Goal: Task Accomplishment & Management: Use online tool/utility

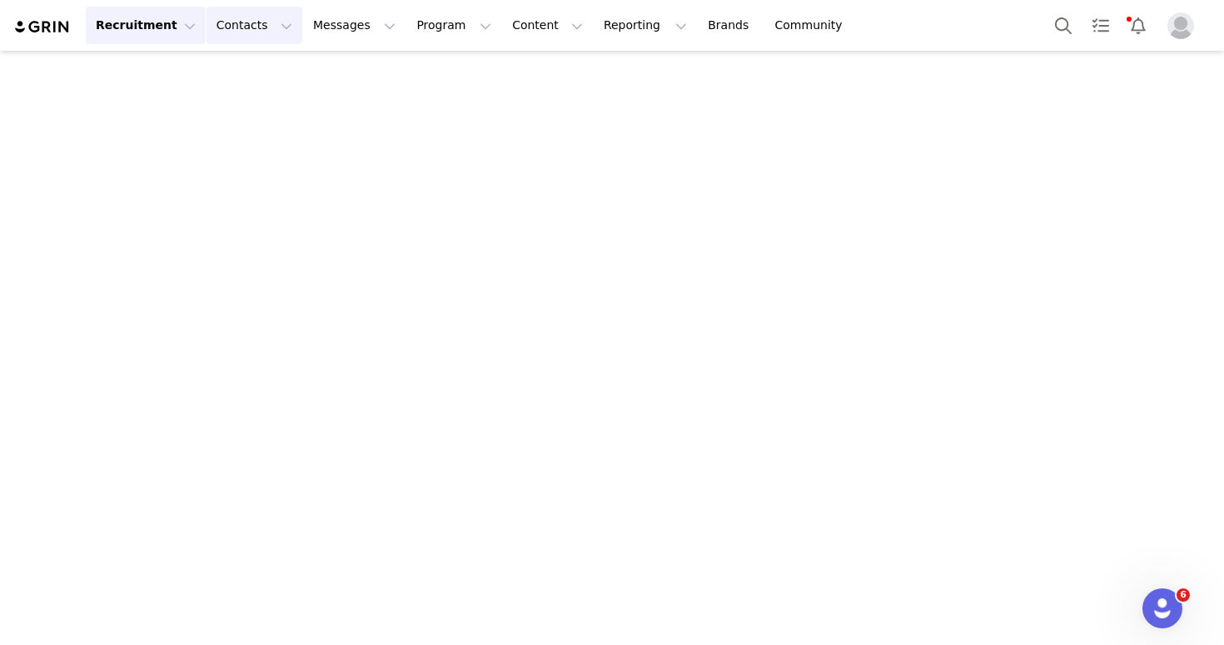
click at [255, 29] on button "Contacts Contacts" at bounding box center [255, 25] width 96 height 37
click at [264, 99] on div "Prospects" at bounding box center [261, 104] width 112 height 17
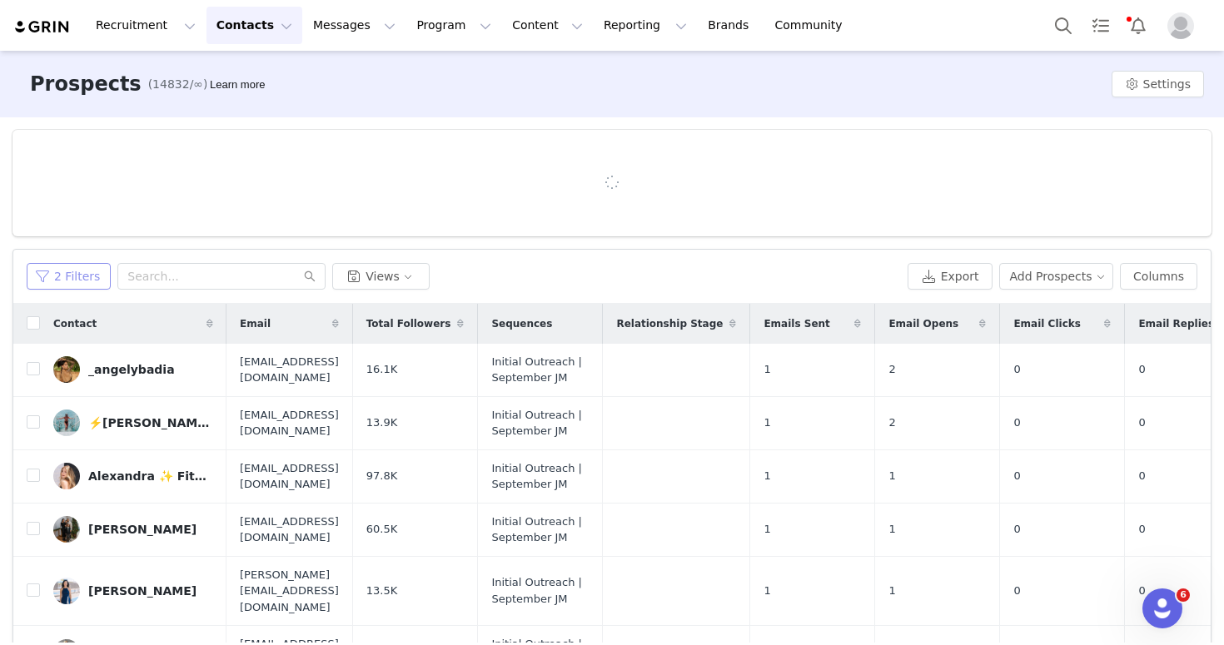
click at [82, 269] on button "2 Filters" at bounding box center [69, 276] width 84 height 27
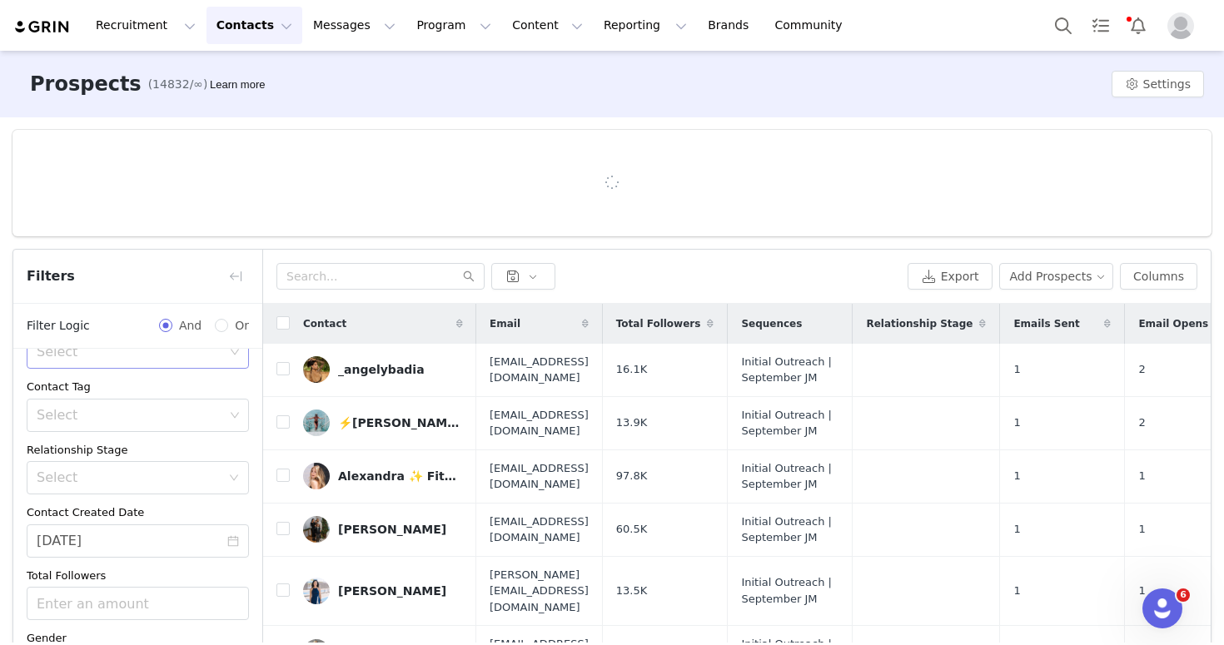
scroll to position [176, 0]
click at [93, 530] on input "[DATE]" at bounding box center [138, 536] width 222 height 33
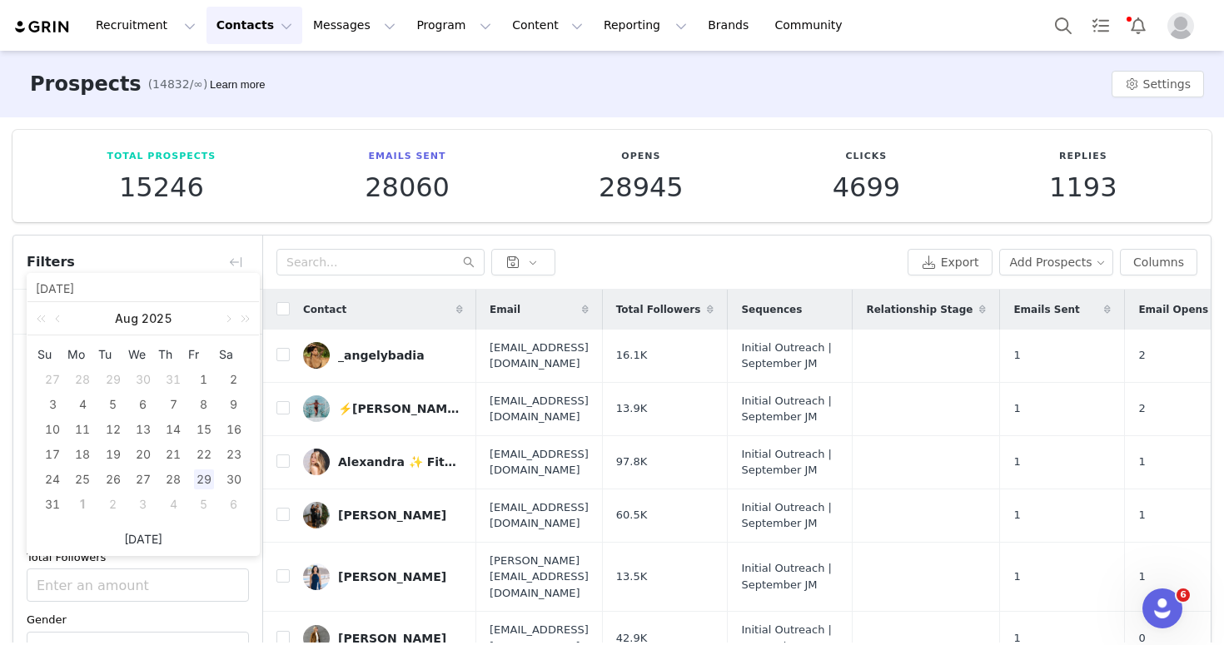
click at [151, 531] on link "[DATE]" at bounding box center [143, 540] width 38 height 32
type input "[DATE]"
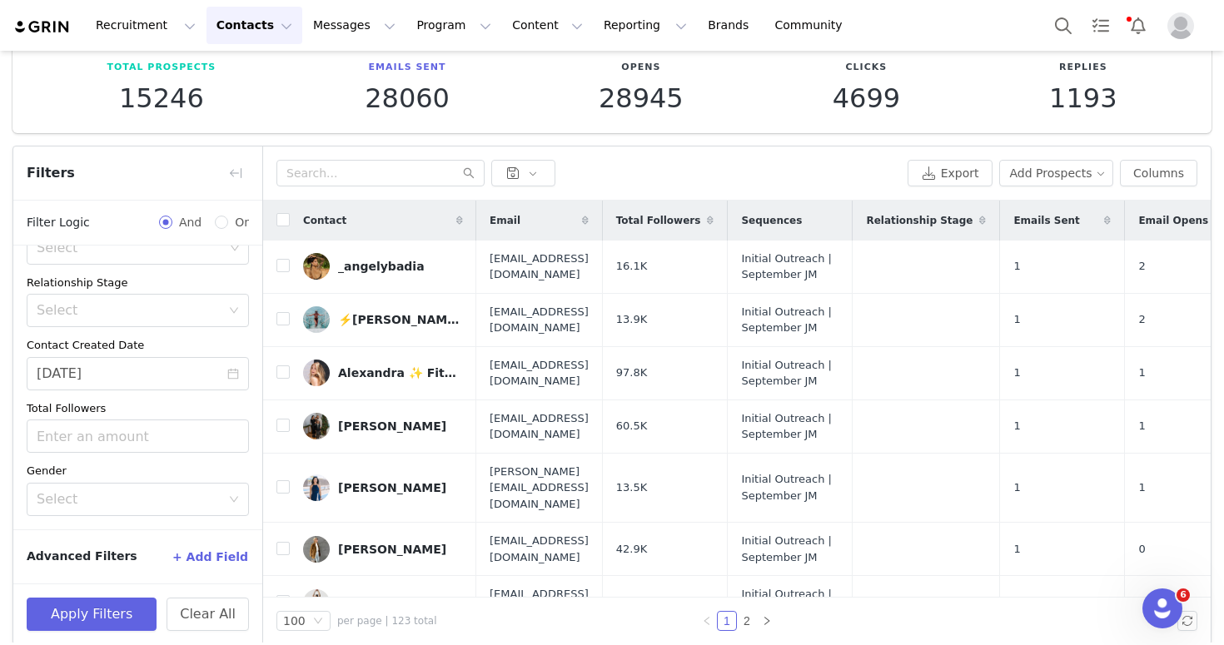
scroll to position [103, 0]
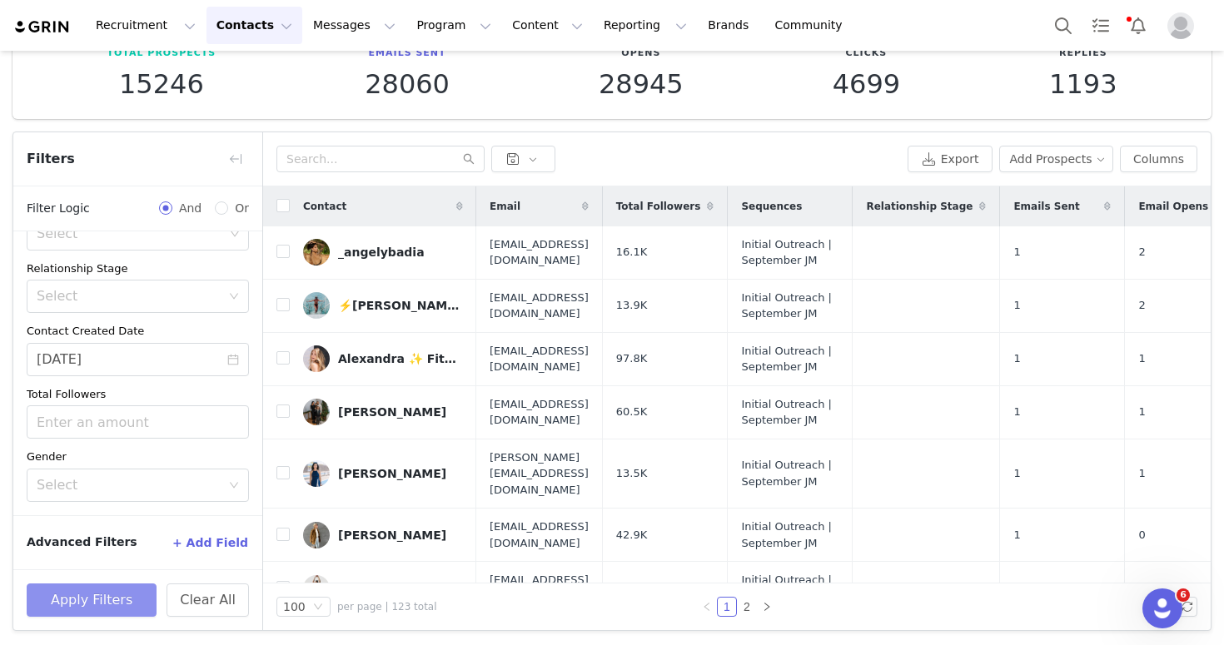
click at [106, 587] on button "Apply Filters" at bounding box center [92, 600] width 130 height 33
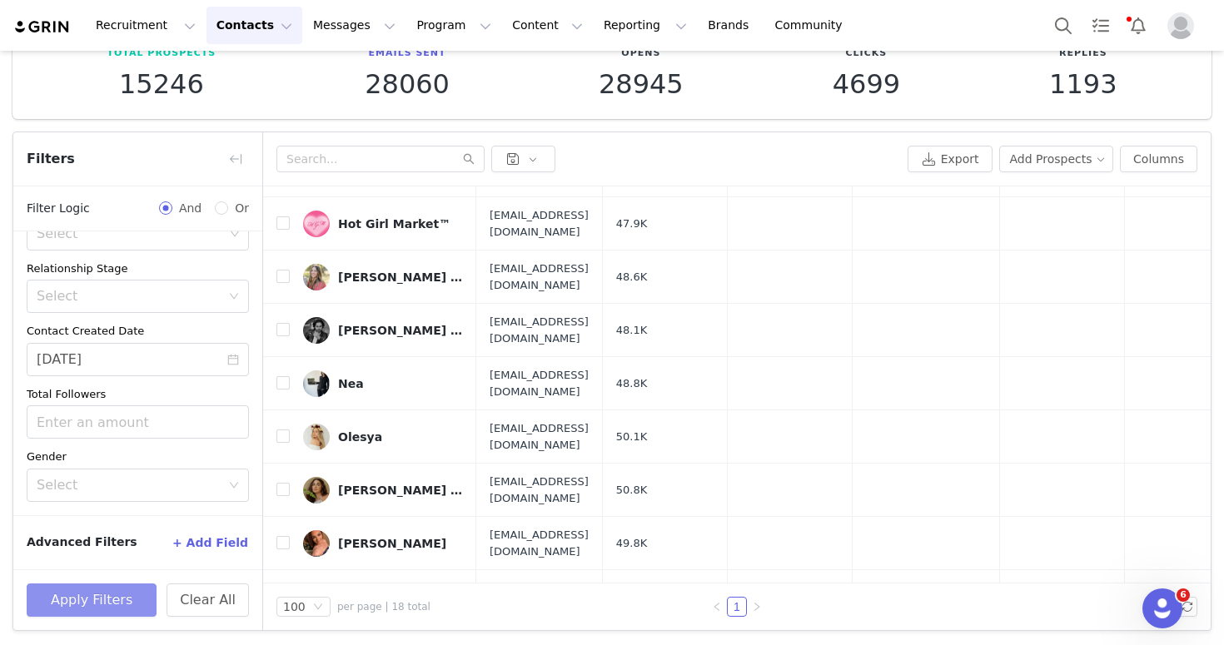
scroll to position [0, 0]
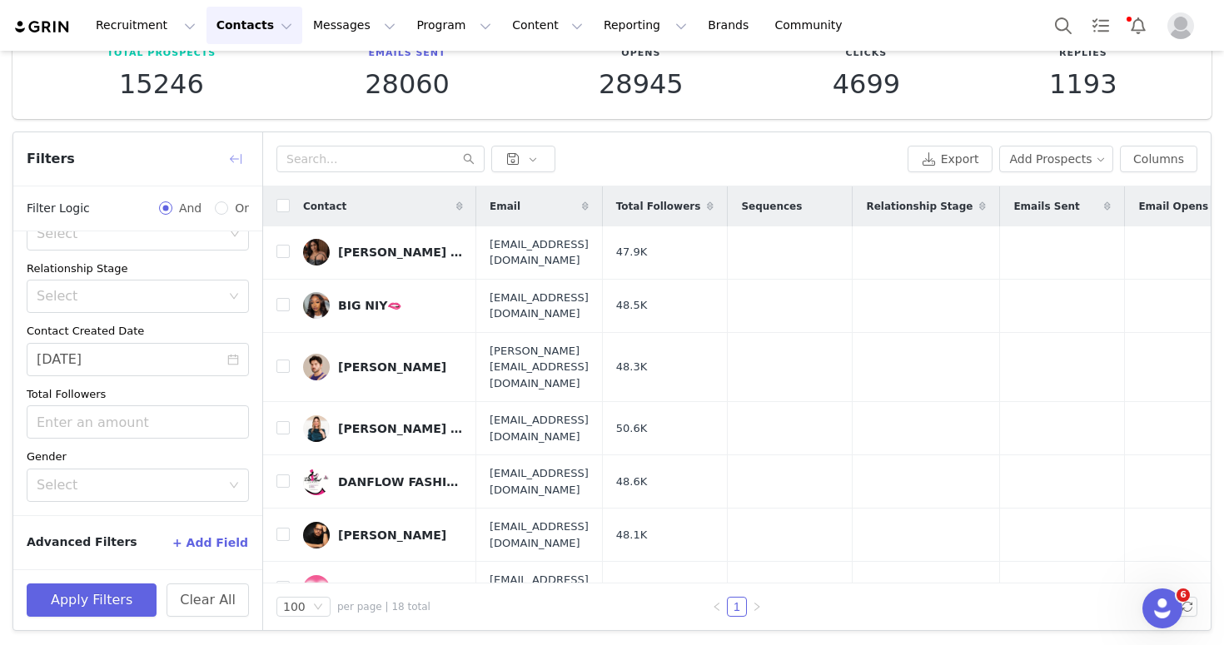
click at [243, 153] on button "button" at bounding box center [235, 159] width 27 height 27
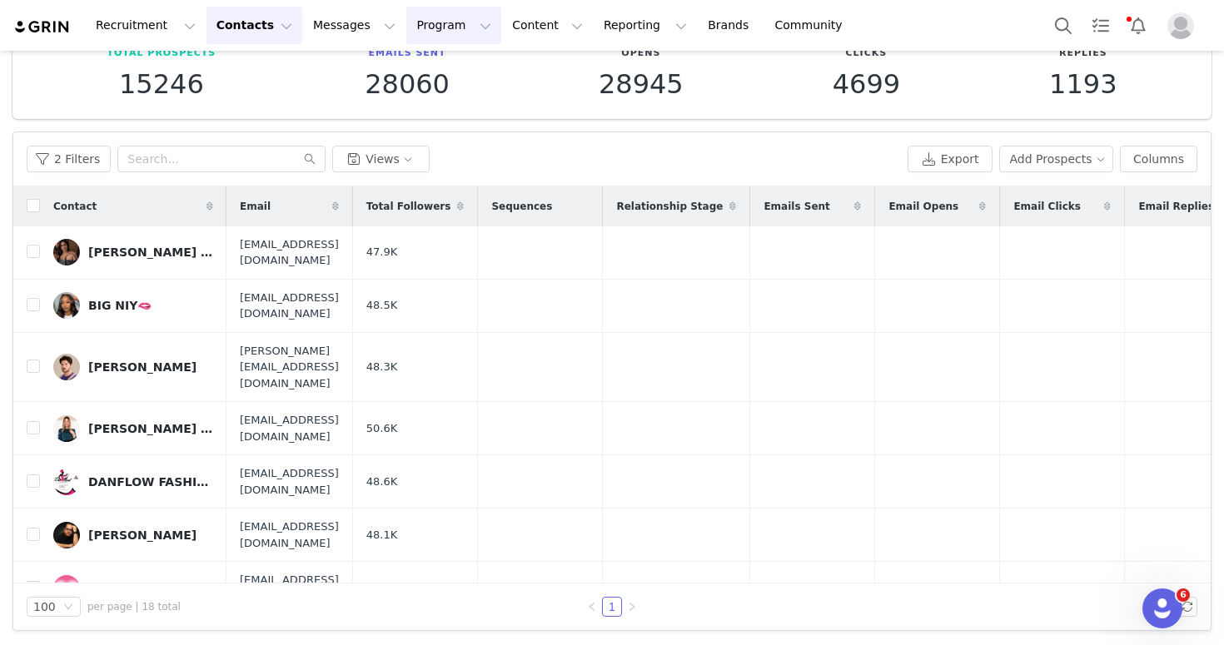
click at [415, 27] on button "Program Program" at bounding box center [453, 25] width 95 height 37
click at [430, 67] on p "Activations" at bounding box center [426, 73] width 64 height 17
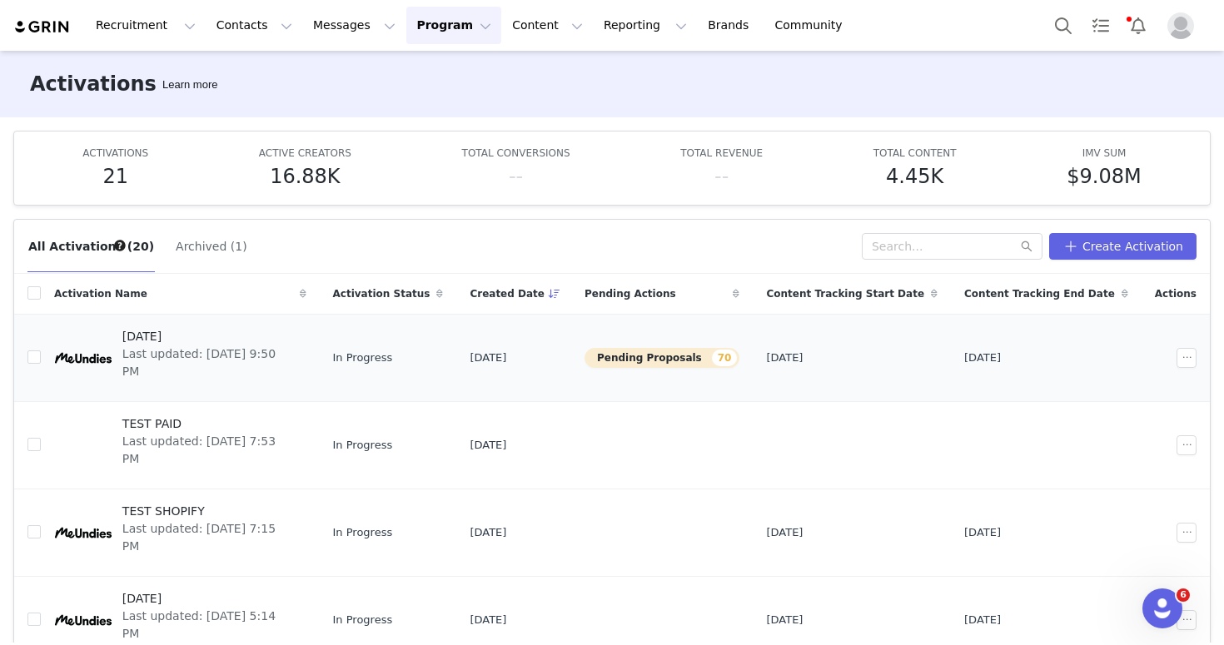
click at [99, 344] on div at bounding box center [83, 358] width 58 height 58
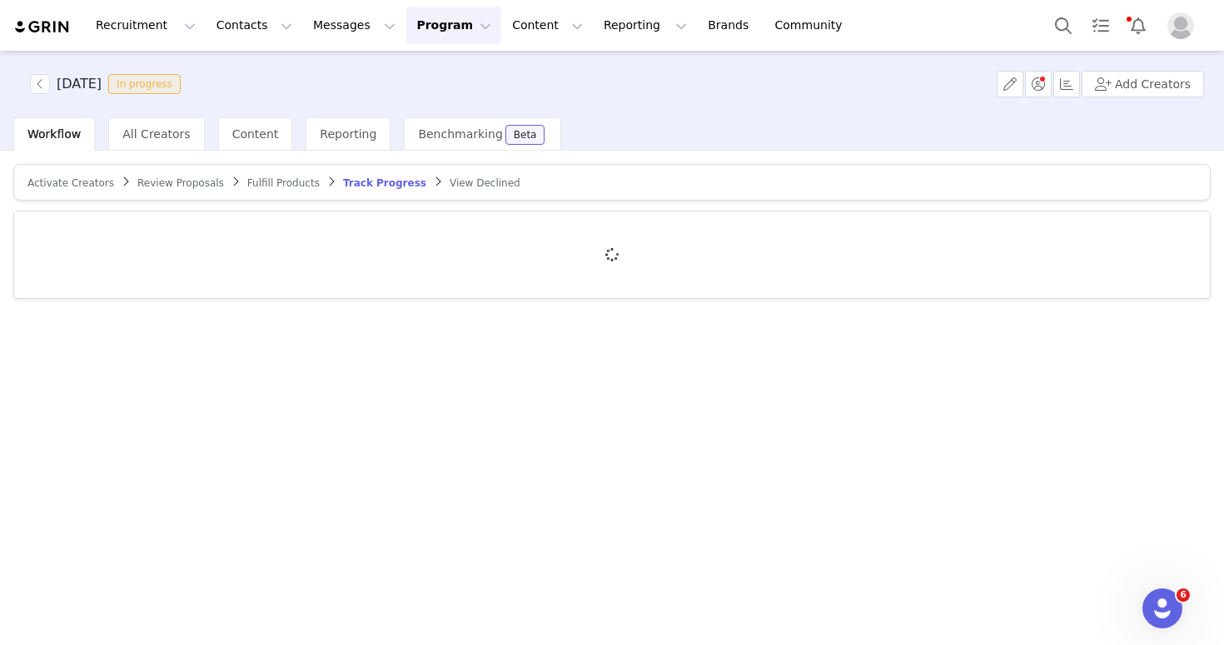
click at [172, 186] on span "Review Proposals" at bounding box center [180, 183] width 87 height 12
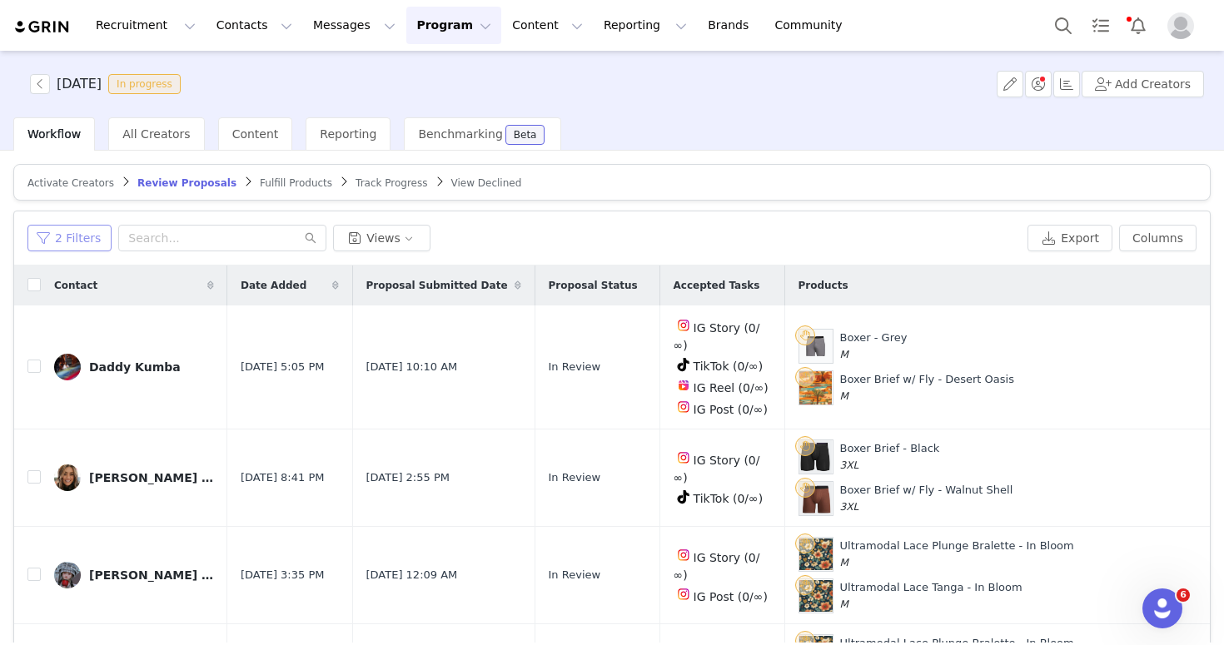
click at [80, 233] on button "2 Filters" at bounding box center [69, 238] width 84 height 27
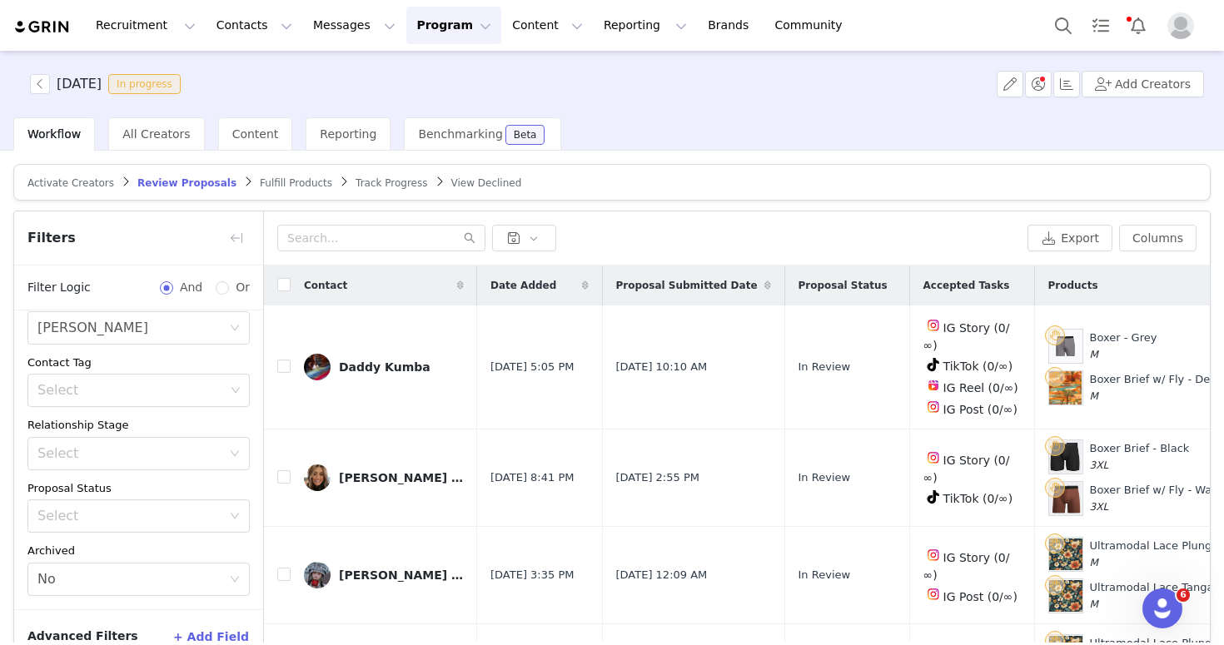
scroll to position [164, 0]
click at [230, 237] on button "button" at bounding box center [236, 238] width 27 height 27
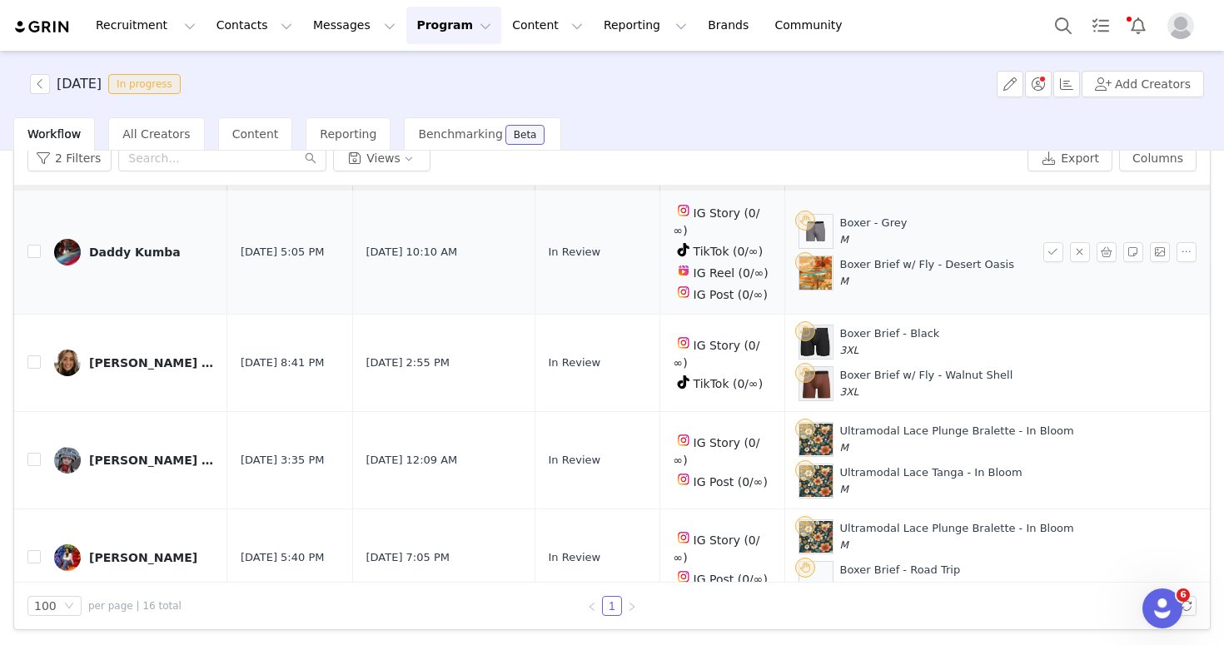
scroll to position [0, 0]
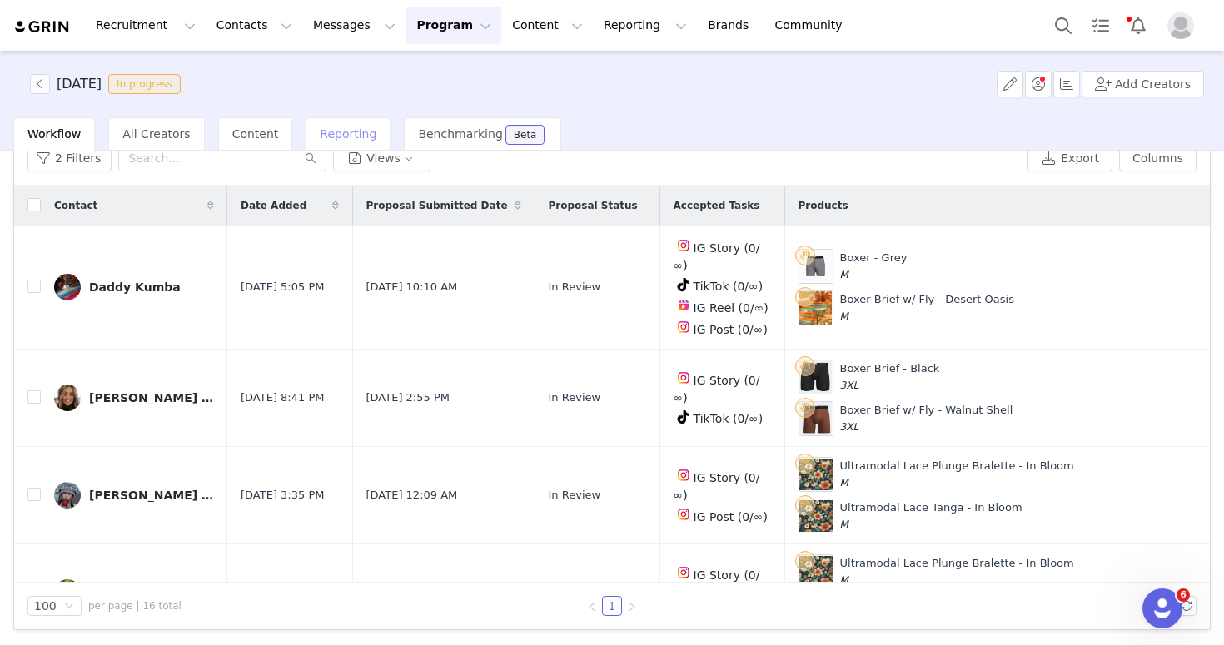
click at [326, 148] on div "Reporting" at bounding box center [348, 133] width 85 height 33
